Goal: Transaction & Acquisition: Book appointment/travel/reservation

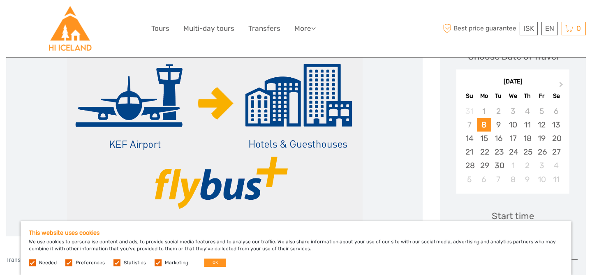
scroll to position [127, 0]
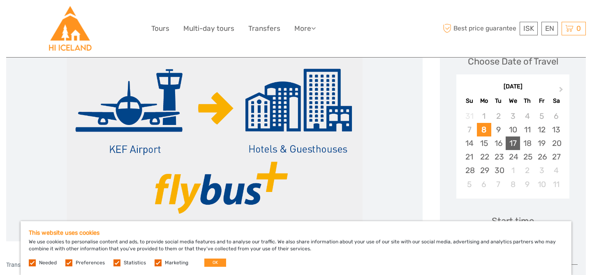
click at [511, 144] on div "17" at bounding box center [512, 143] width 14 height 14
click at [513, 143] on div "17" at bounding box center [512, 143] width 14 height 14
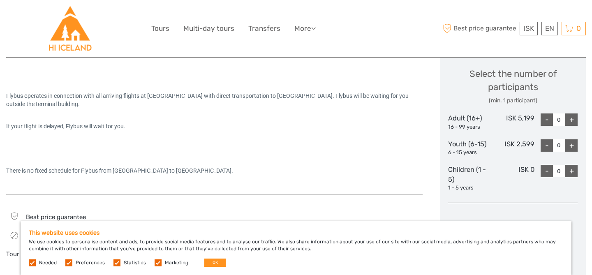
scroll to position [350, 0]
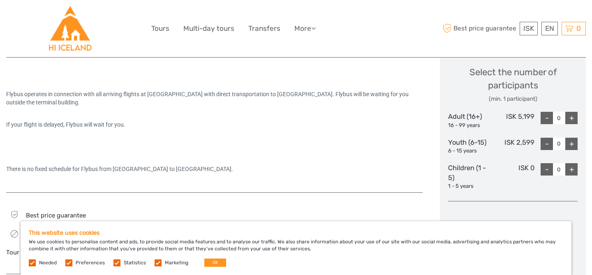
click at [572, 116] on div "+" at bounding box center [571, 118] width 12 height 12
type input "1"
click at [518, 77] on link "$" at bounding box center [523, 78] width 28 height 15
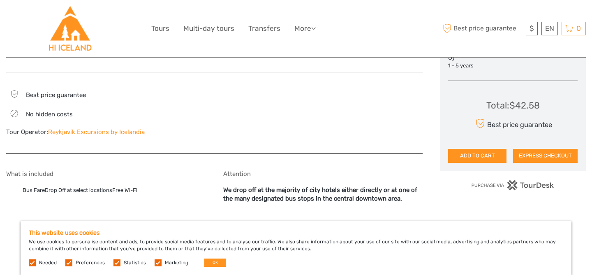
scroll to position [472, 0]
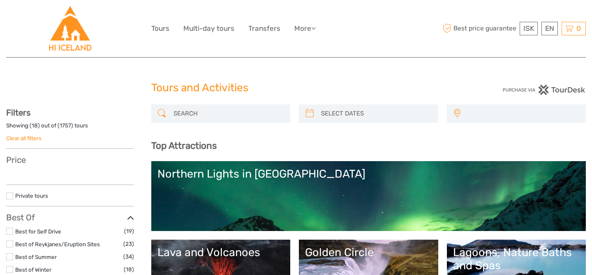
select select
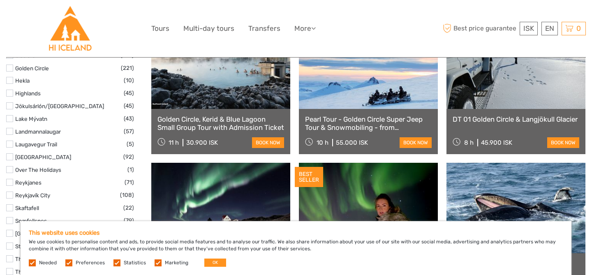
scroll to position [465, 0]
